Goal: Communication & Community: Answer question/provide support

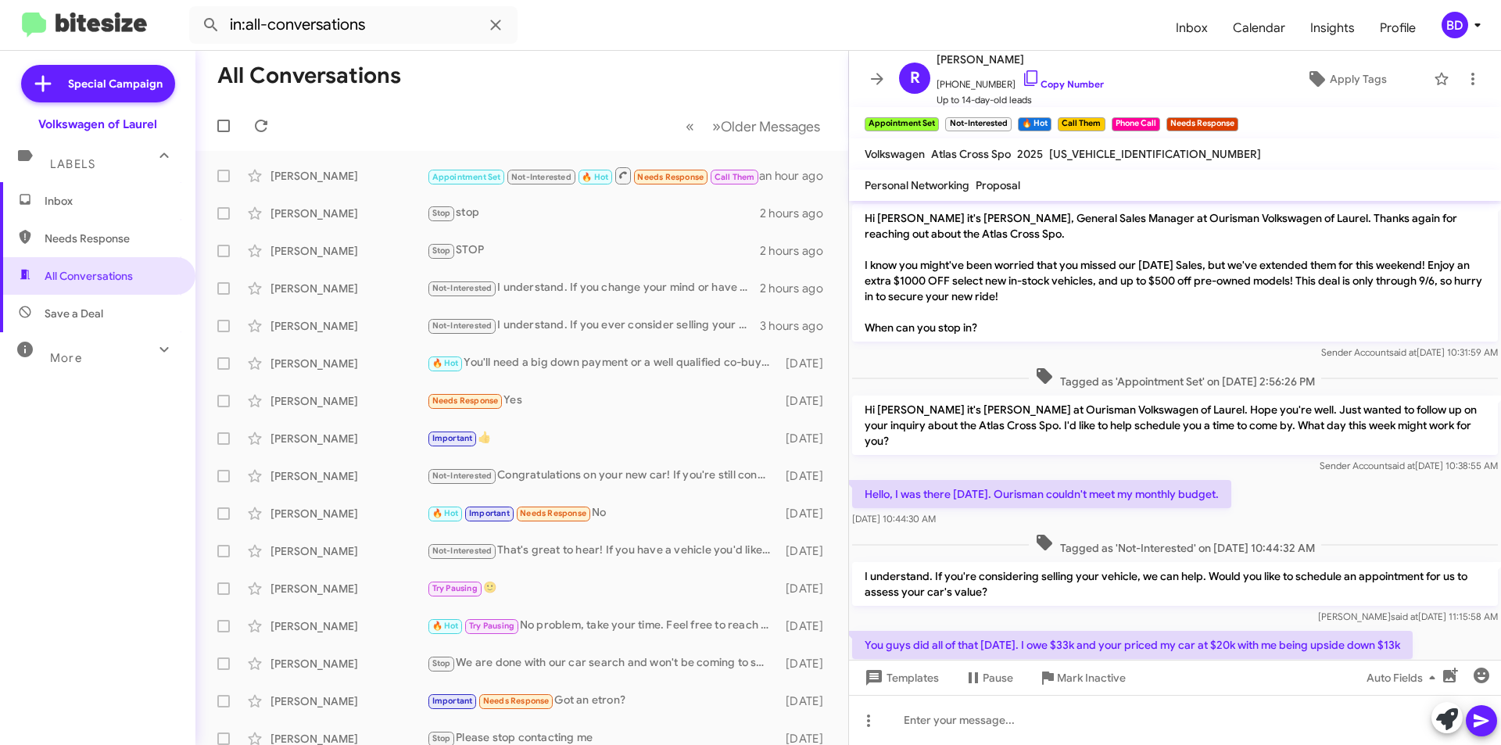
scroll to position [351, 0]
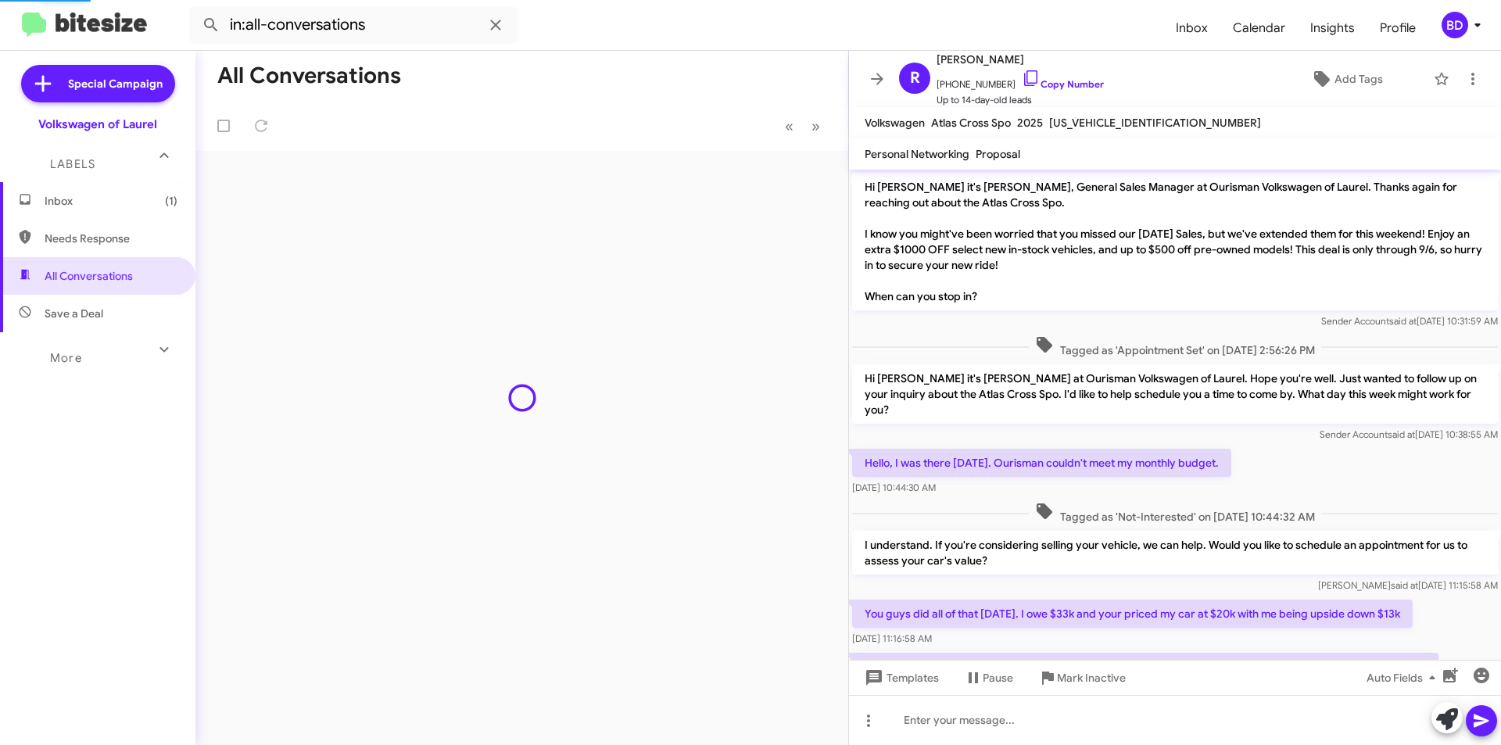
scroll to position [257, 0]
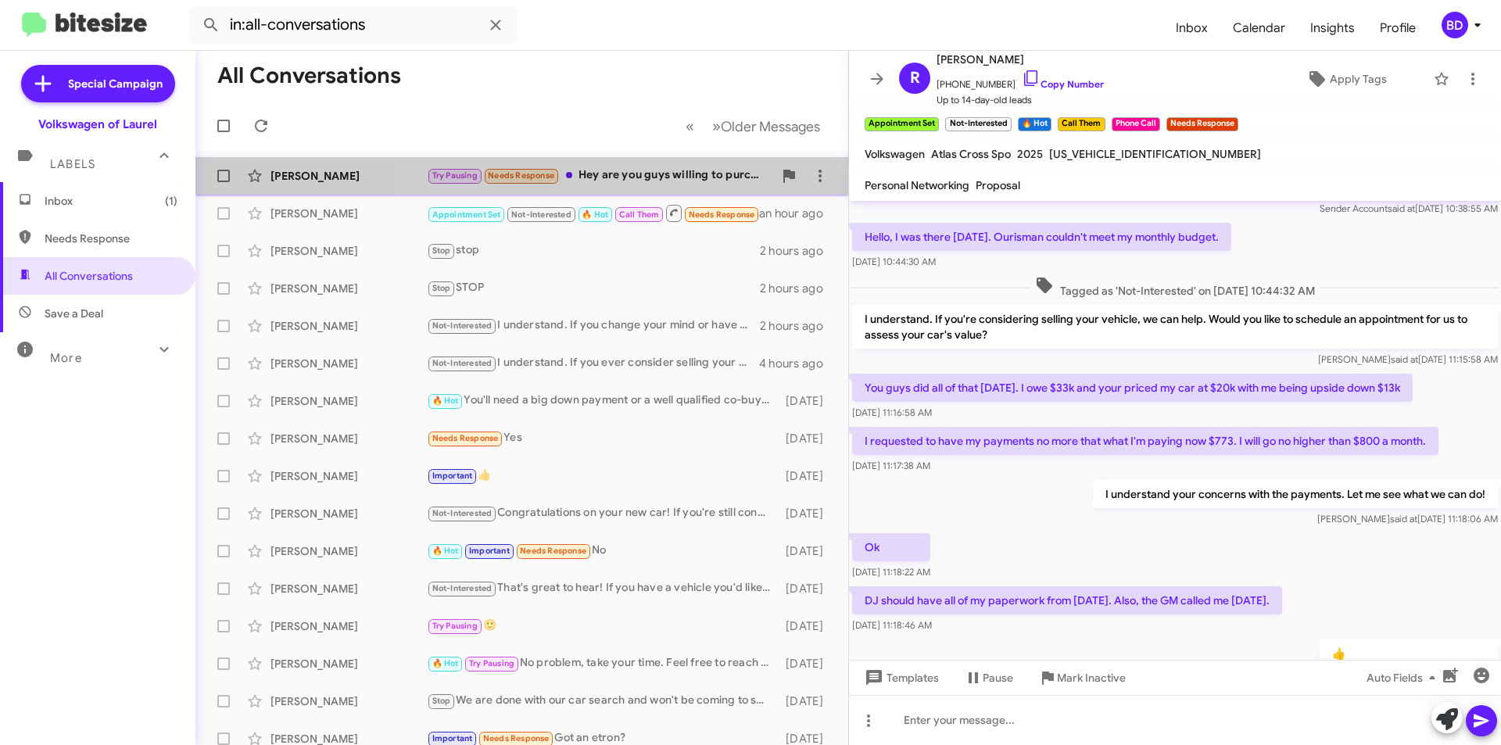
click at [650, 172] on div "Try Pausing Needs Response Hey are you guys willing to purchase my car still ?" at bounding box center [600, 176] width 346 height 18
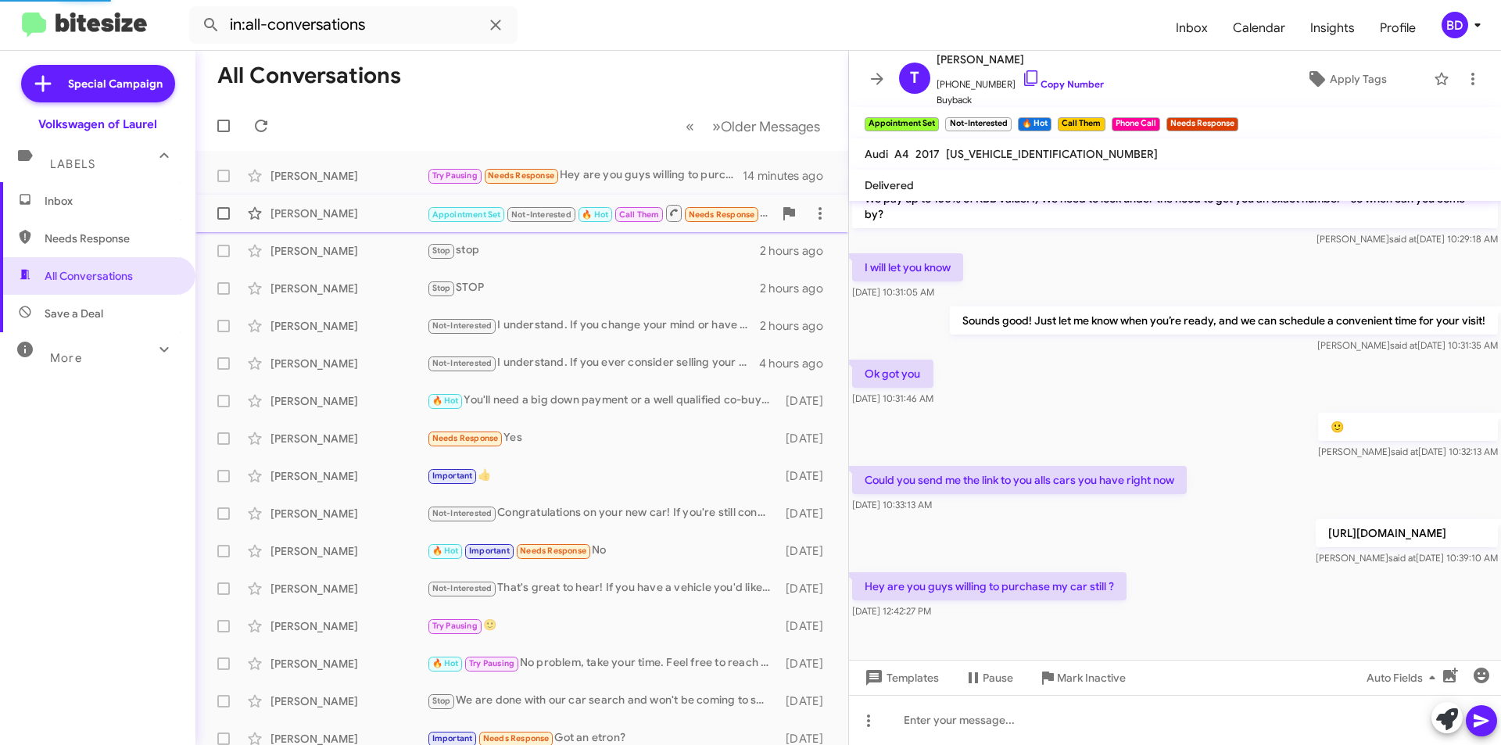
scroll to position [263, 0]
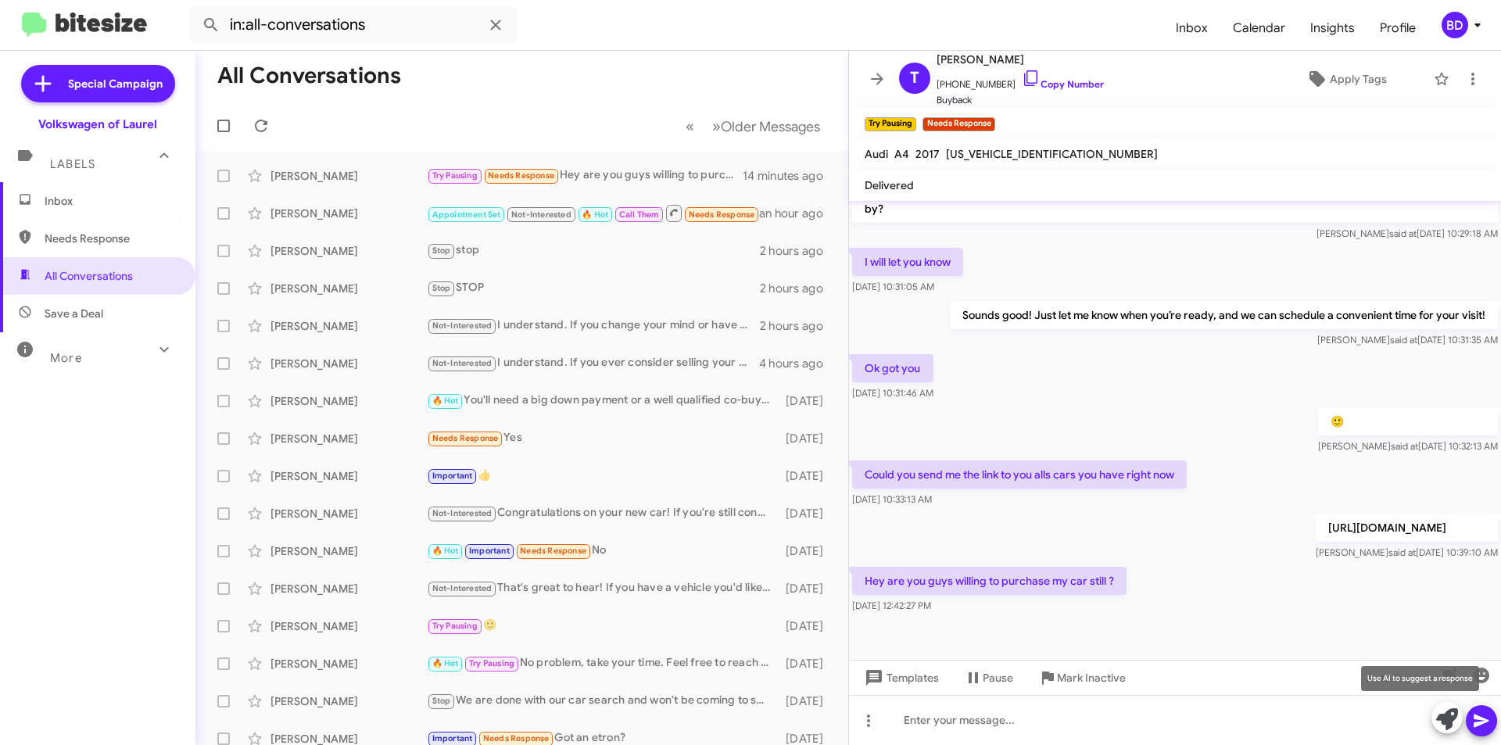
click at [1443, 715] on icon at bounding box center [1447, 719] width 22 height 22
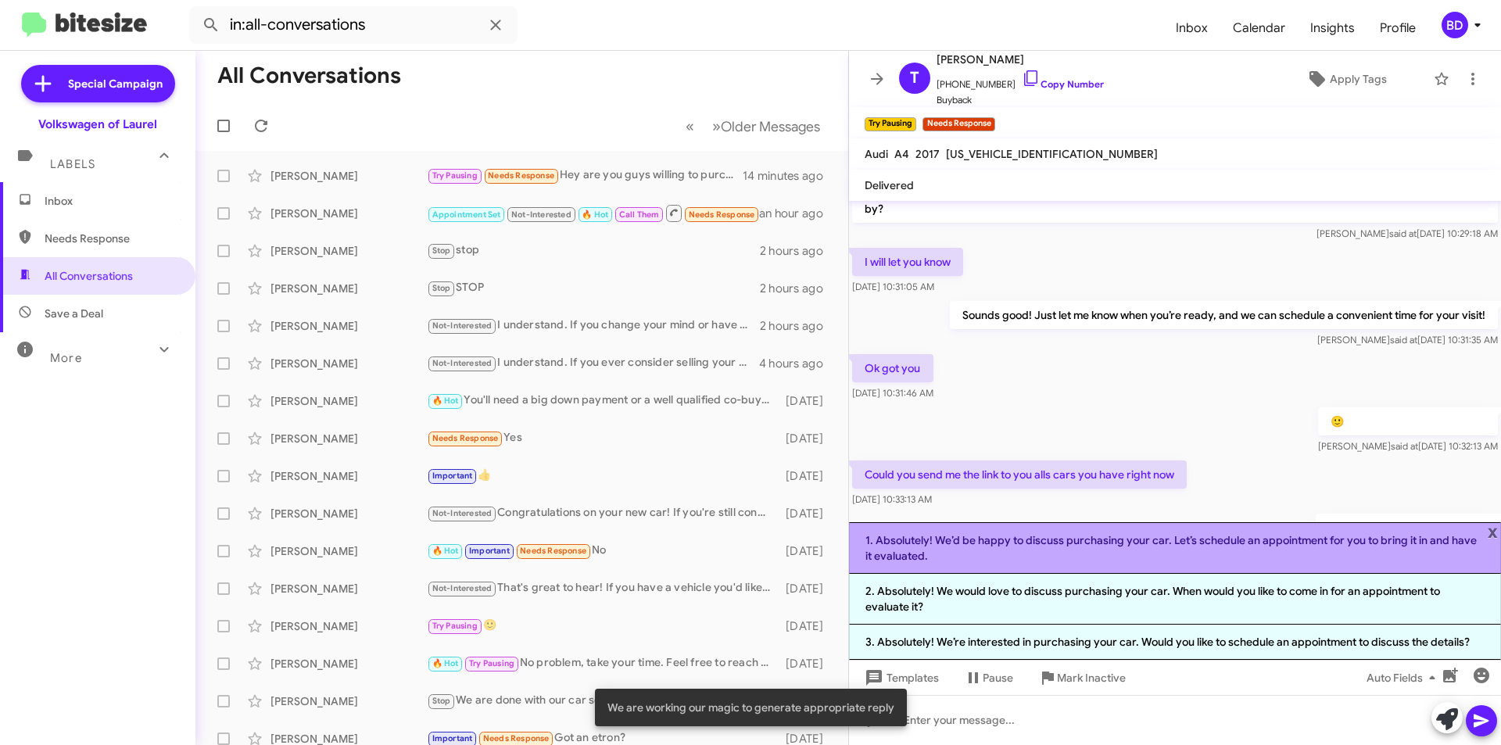
click at [1141, 546] on li "1. Absolutely! We’d be happy to discuss purchasing your car. Let’s schedule an …" at bounding box center [1175, 548] width 652 height 52
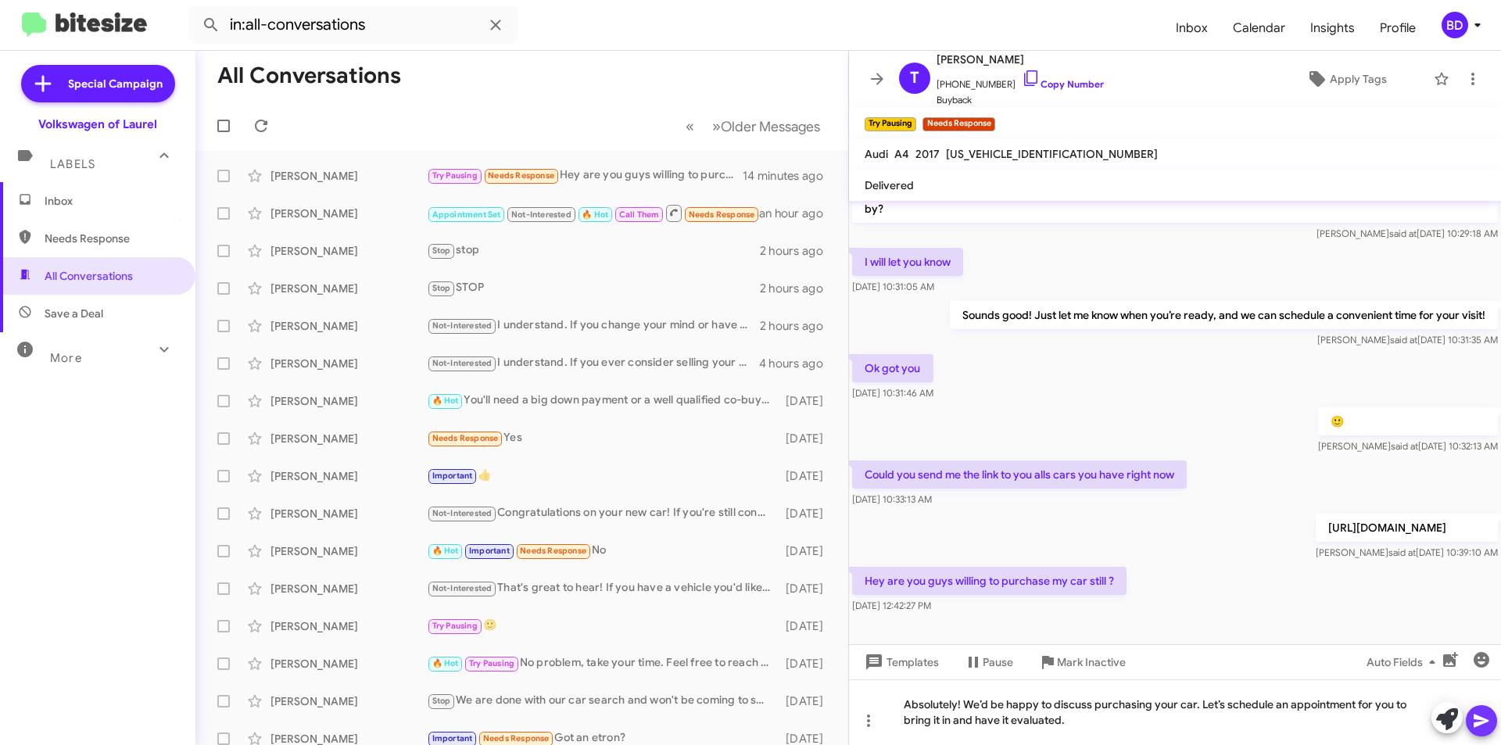
click at [1475, 718] on icon at bounding box center [1480, 720] width 15 height 13
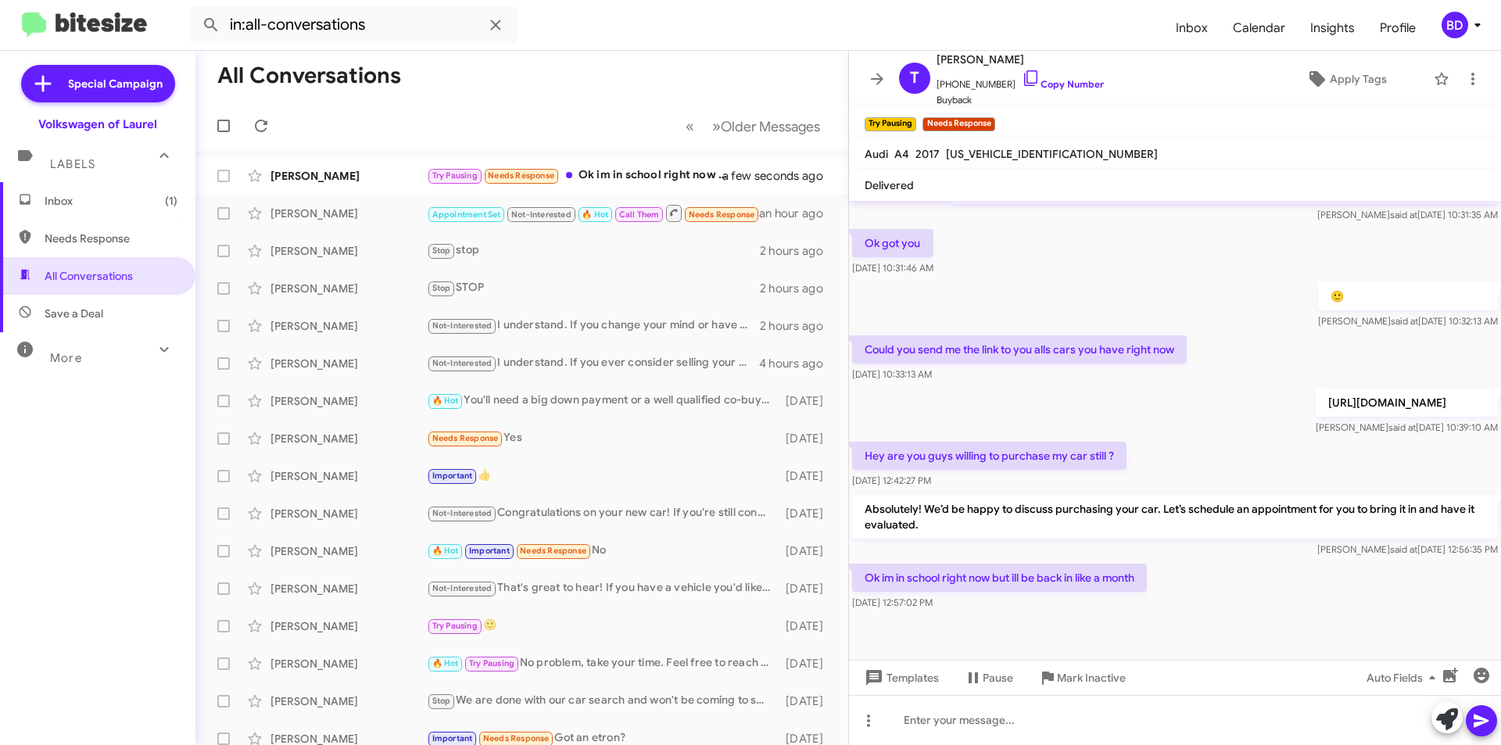
scroll to position [392, 0]
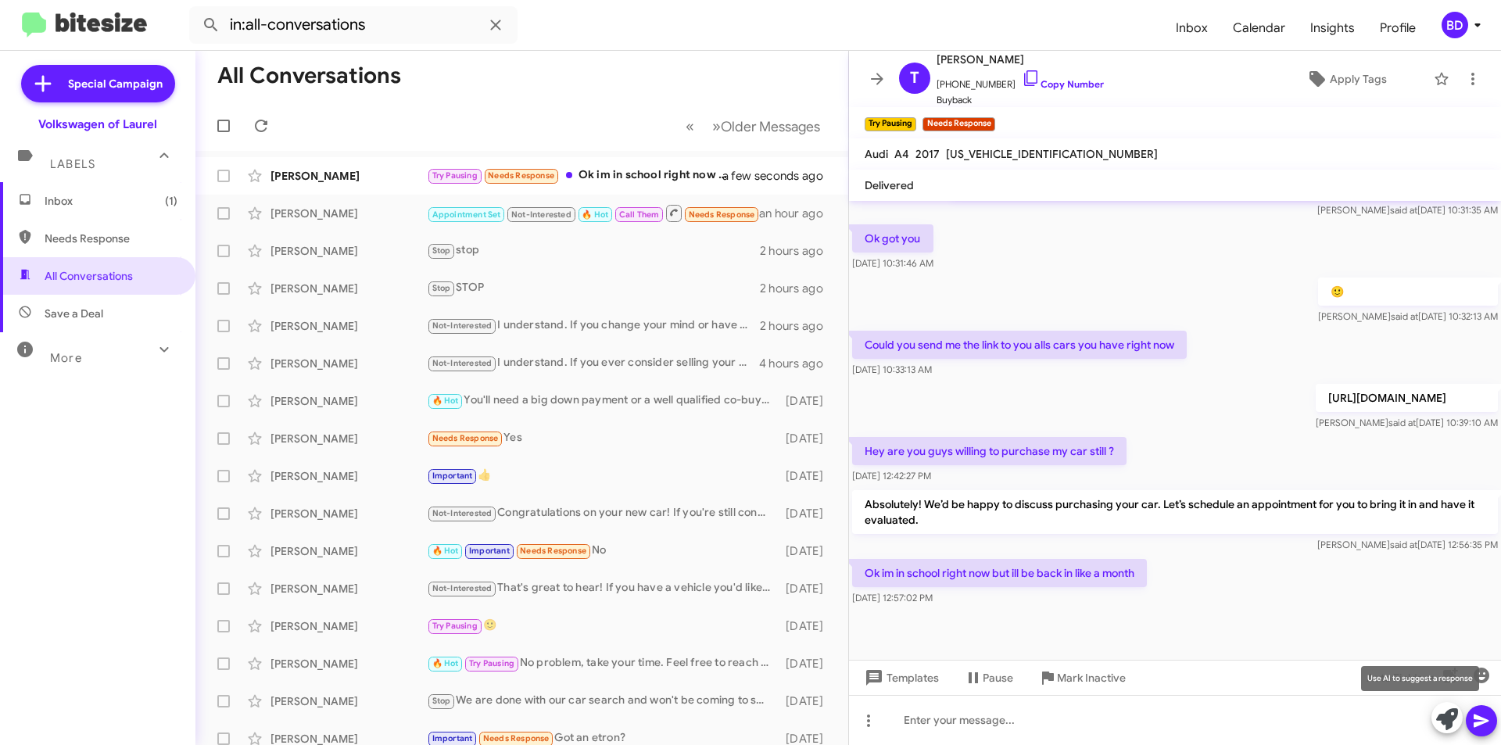
click at [1448, 717] on icon at bounding box center [1447, 719] width 22 height 22
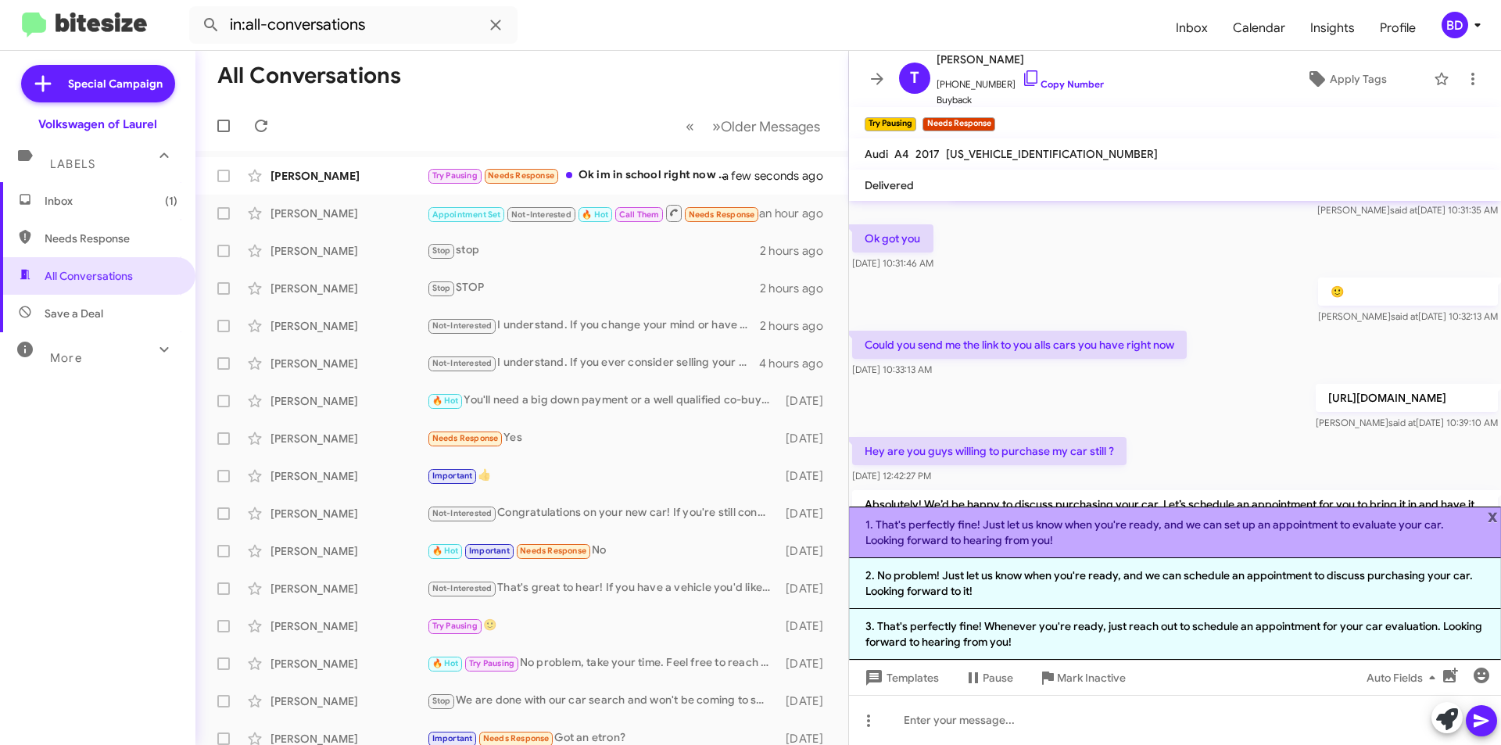
click at [1114, 529] on li "1. That's perfectly fine! Just let us know when you're ready, and we can set up…" at bounding box center [1175, 533] width 652 height 52
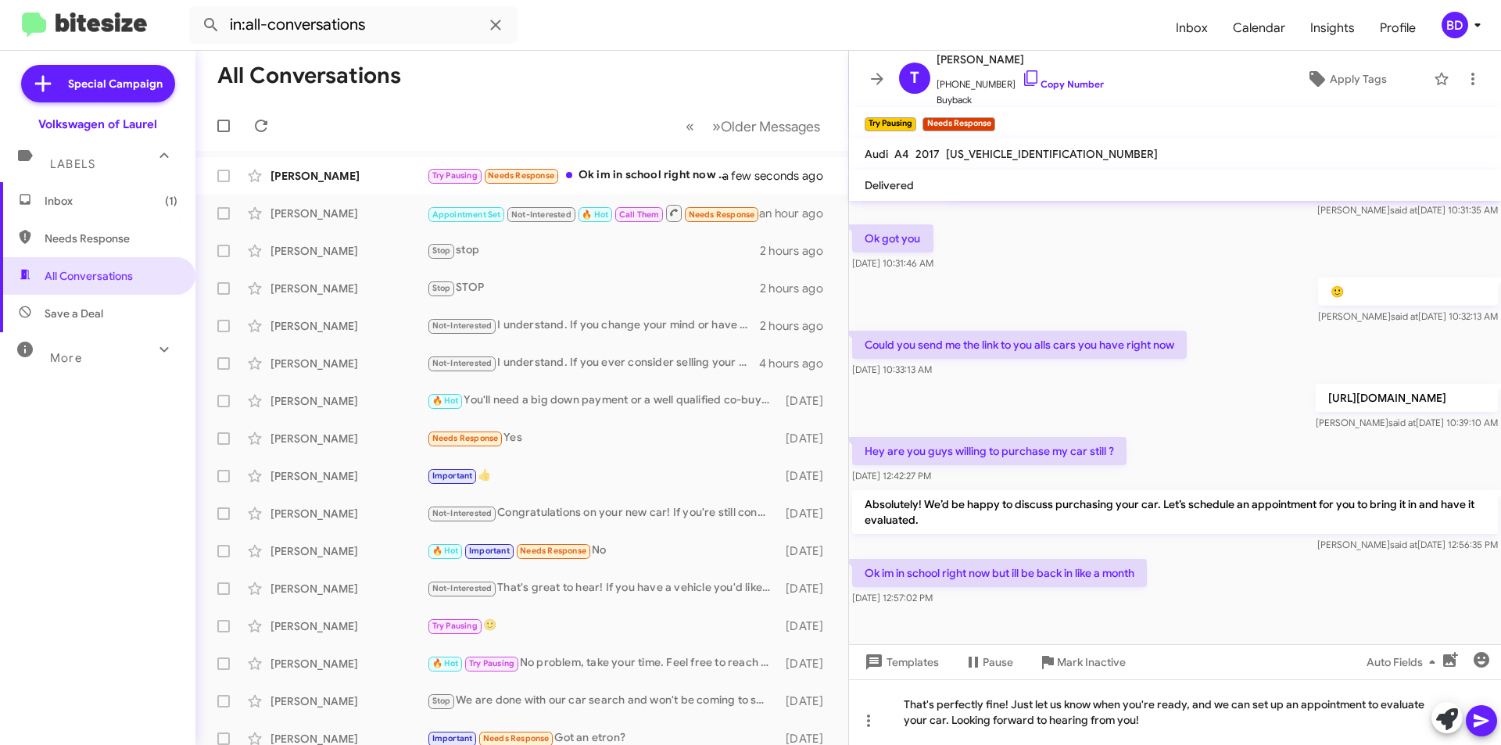
click at [1484, 713] on icon at bounding box center [1481, 720] width 19 height 19
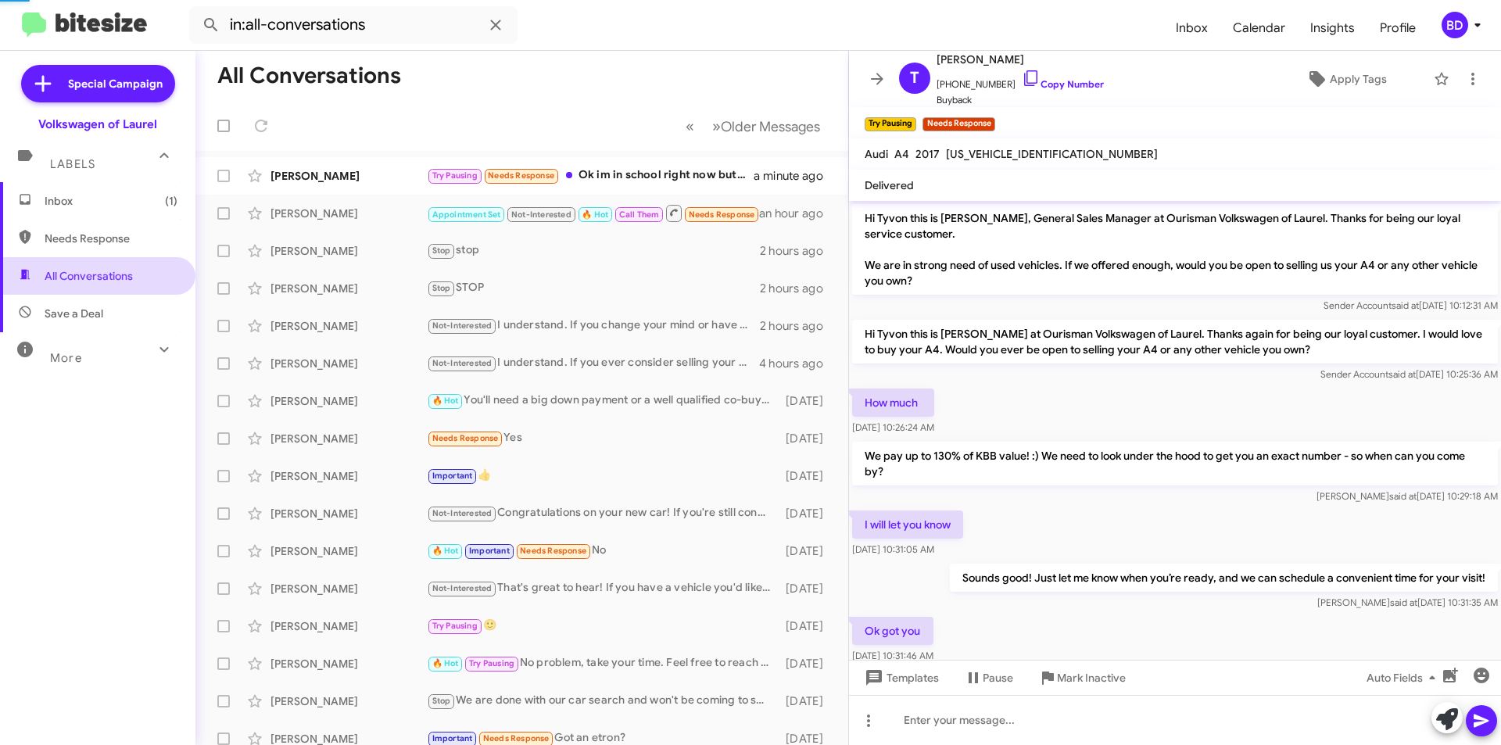
scroll to position [522, 0]
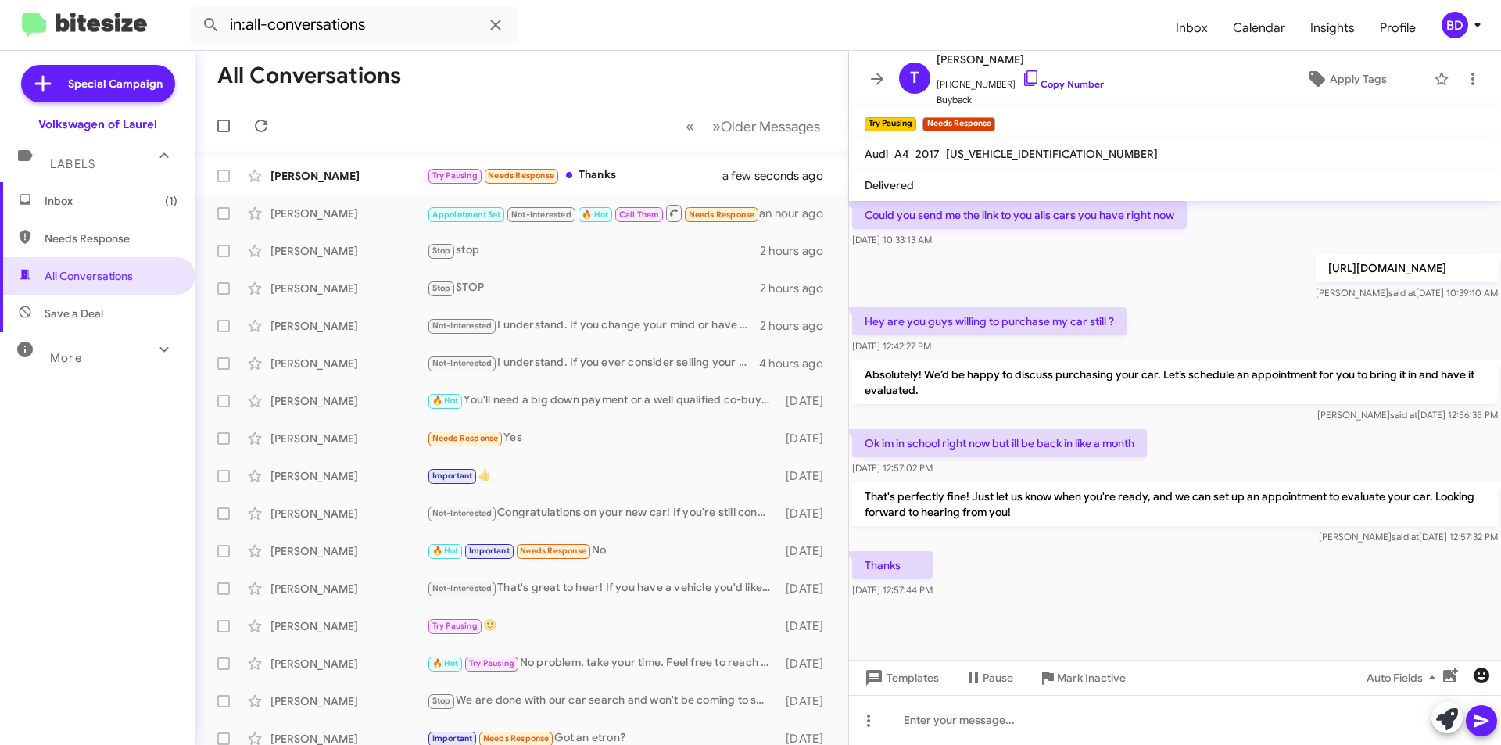
click at [1481, 676] on icon "button" at bounding box center [1481, 676] width 16 height 16
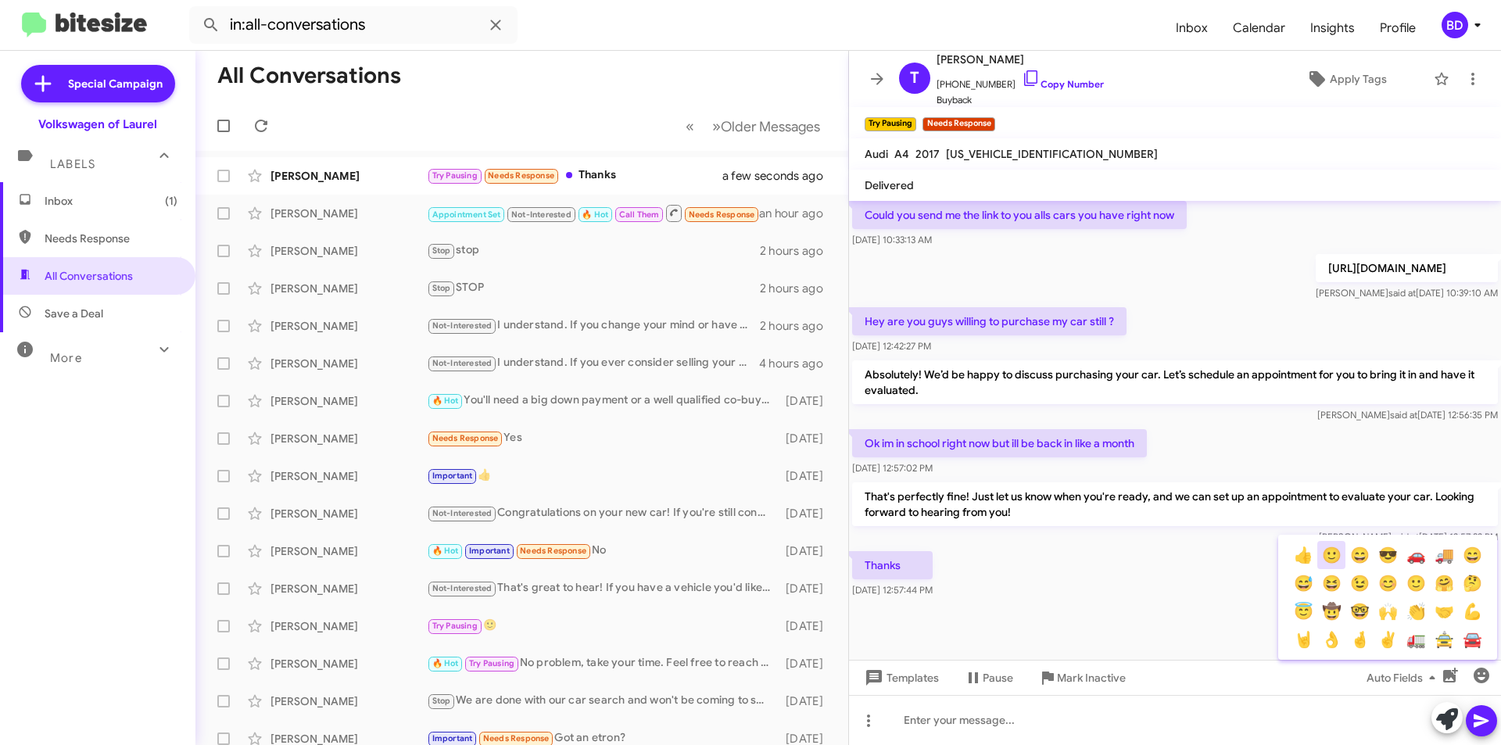
click at [1334, 557] on button "🙂" at bounding box center [1331, 555] width 28 height 28
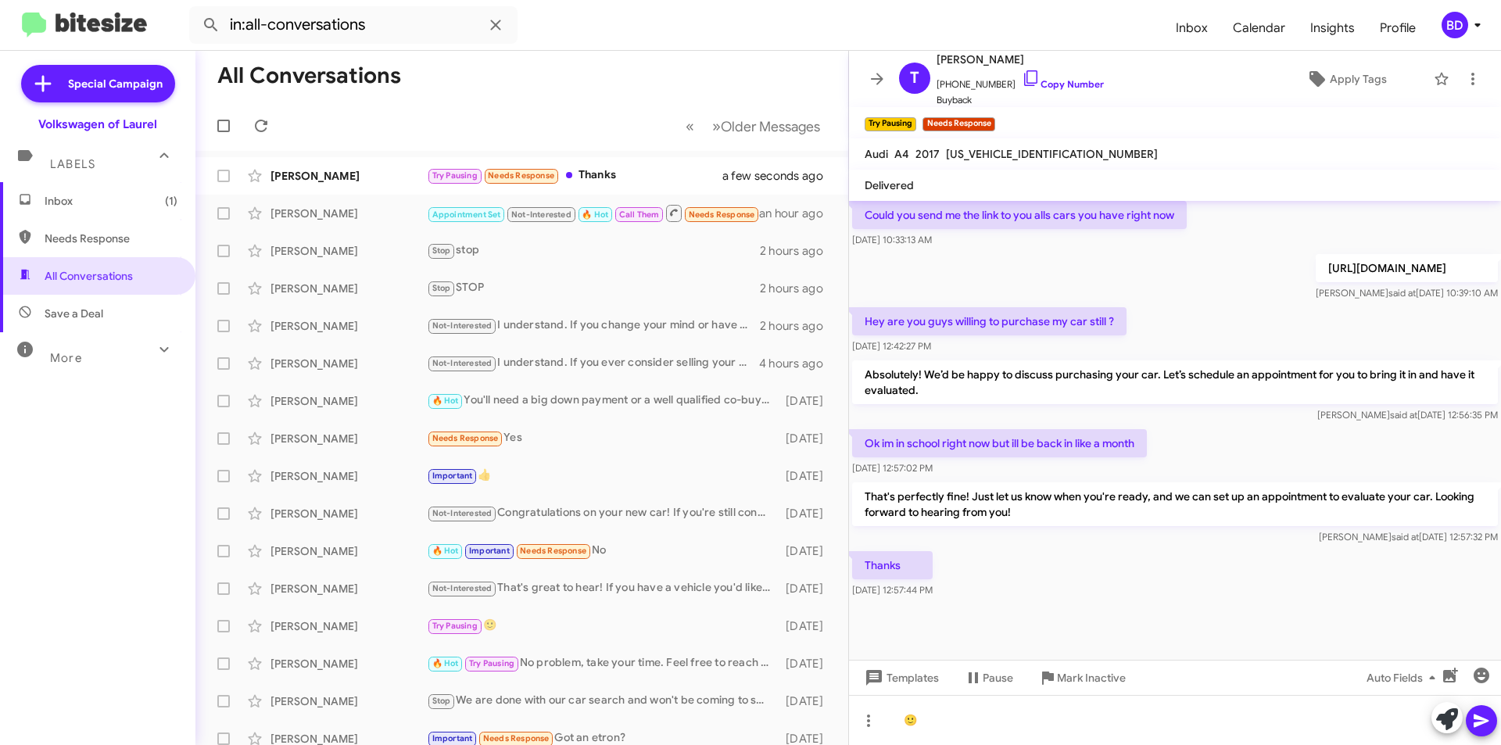
click at [1486, 726] on icon at bounding box center [1481, 720] width 19 height 19
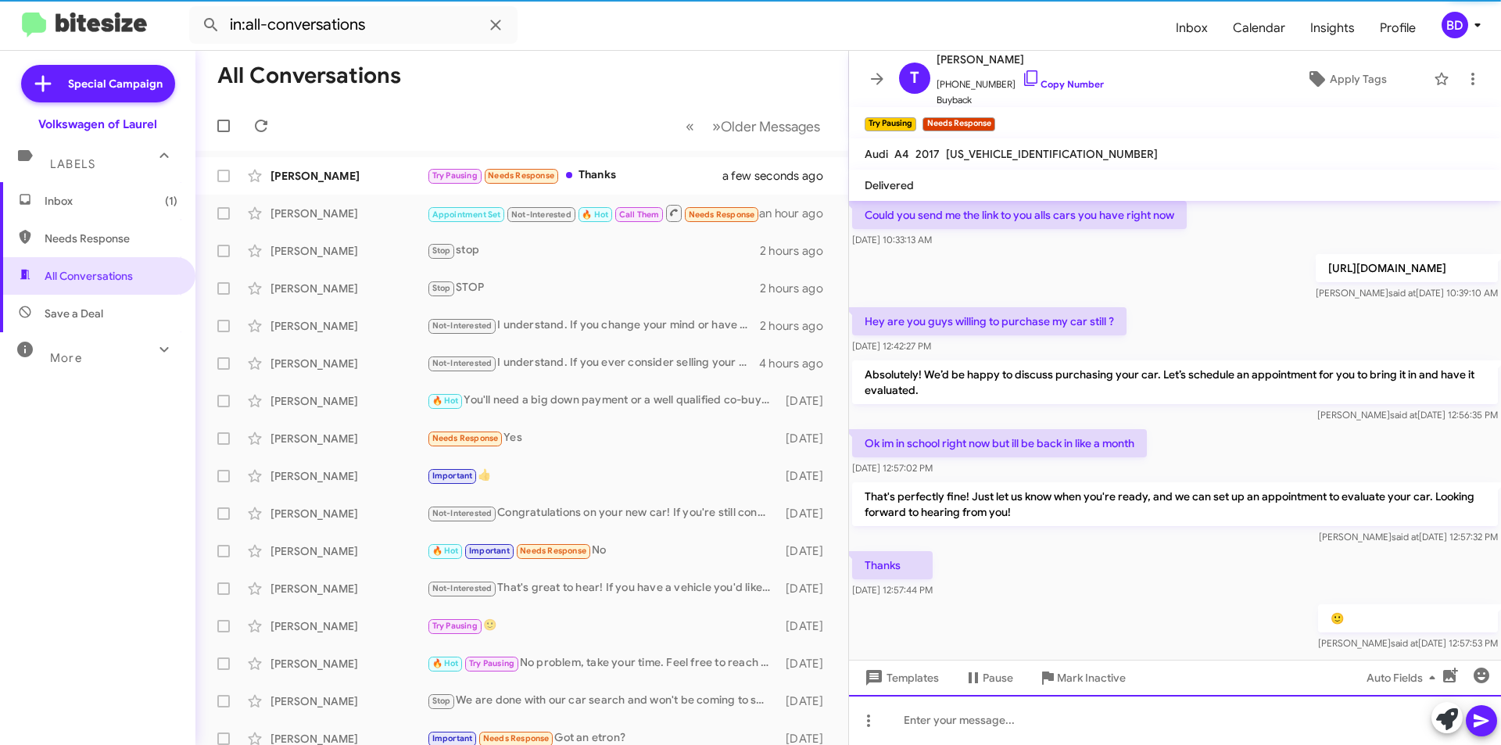
scroll to position [0, 0]
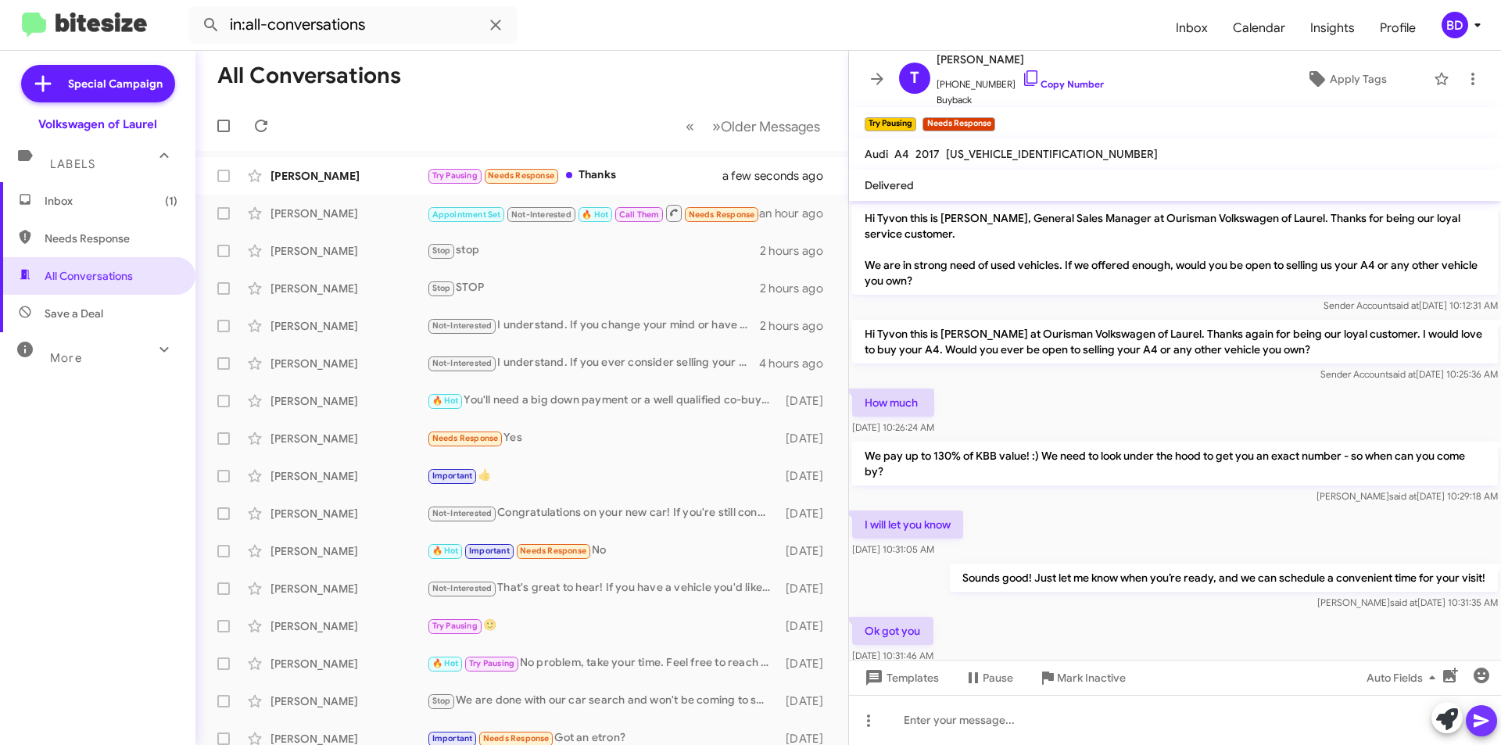
click at [1482, 714] on icon at bounding box center [1481, 720] width 19 height 19
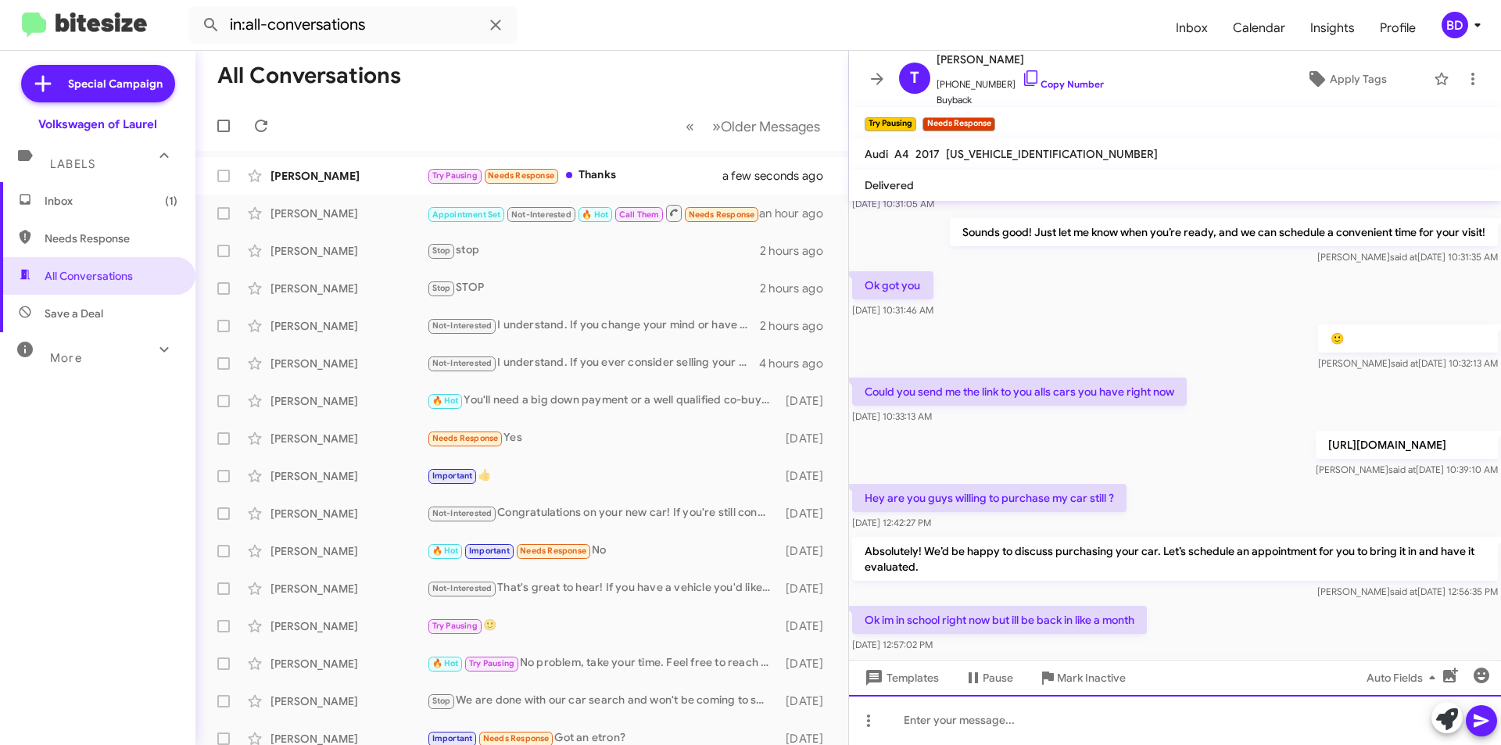
scroll to position [579, 0]
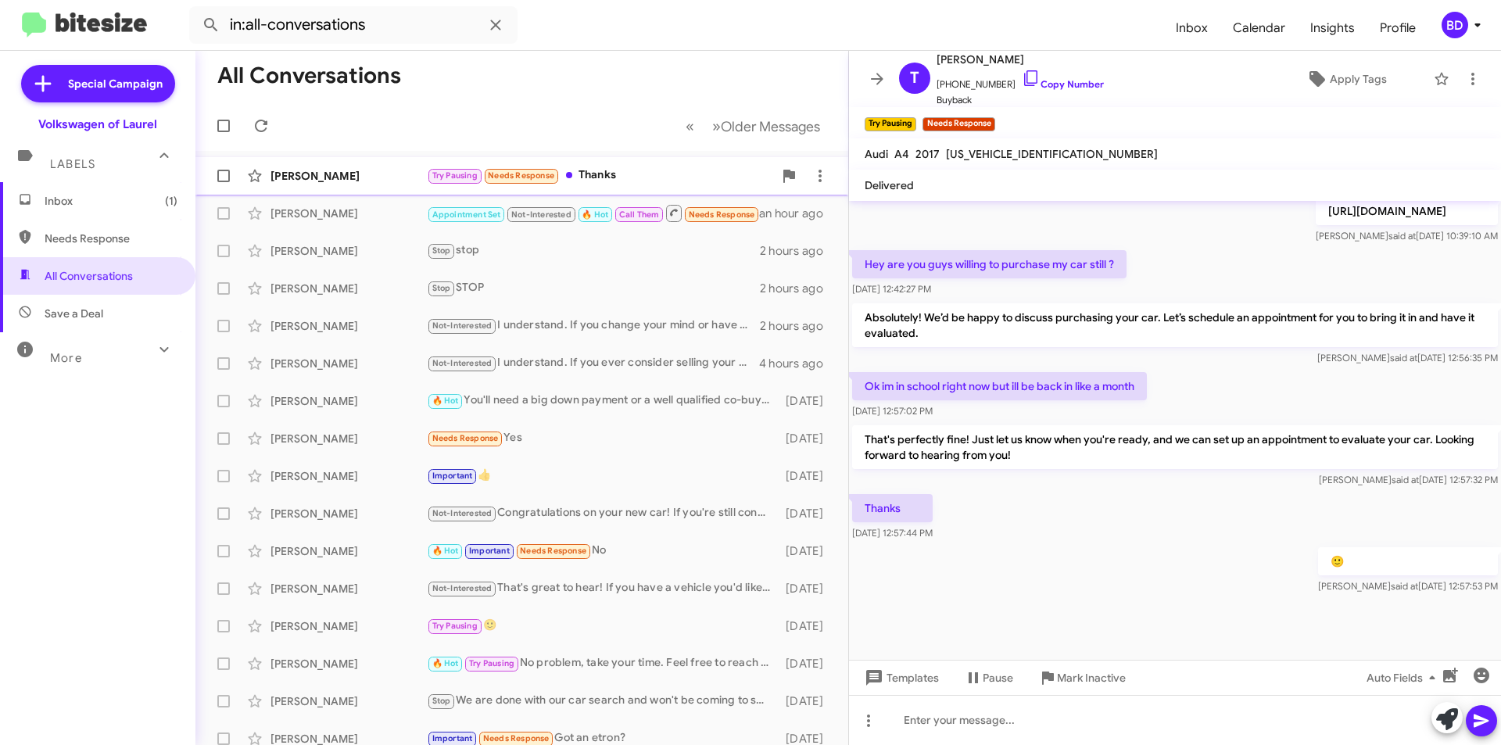
click at [650, 178] on div "Try Pausing Needs Response Thanks" at bounding box center [600, 176] width 346 height 18
